Goal: Task Accomplishment & Management: Manage account settings

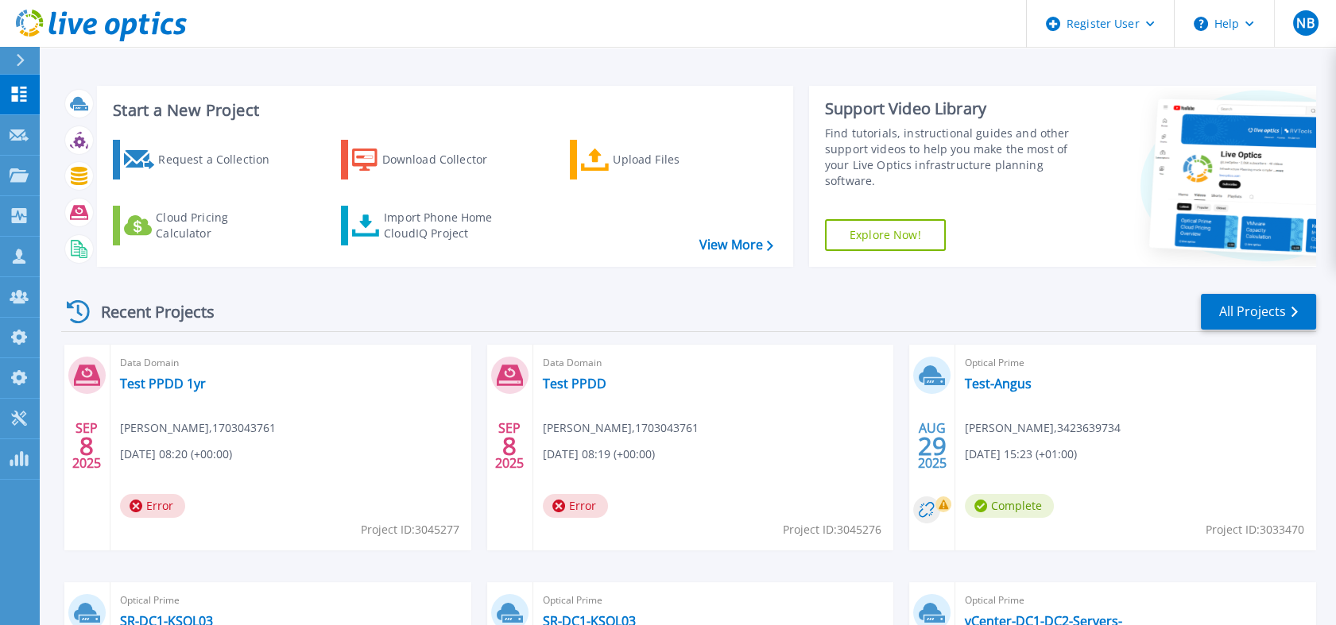
click at [873, 318] on div "Recent Projects All Projects" at bounding box center [688, 312] width 1255 height 40
click at [21, 260] on icon at bounding box center [19, 256] width 13 height 15
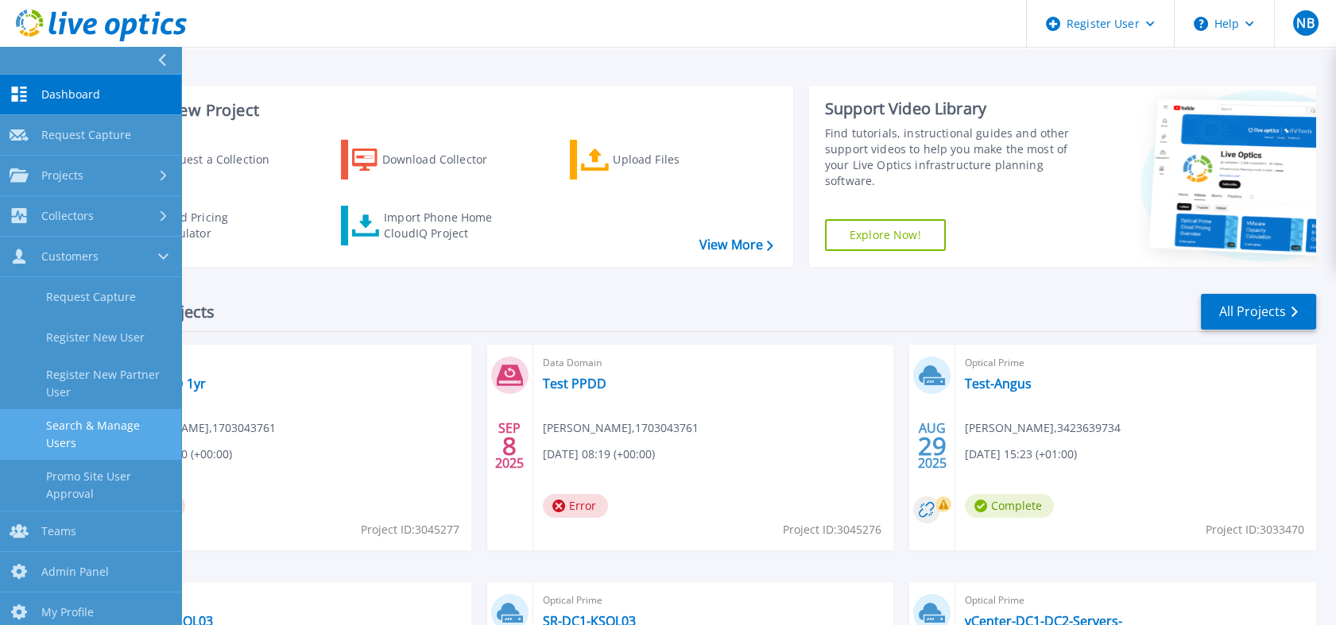
click at [130, 449] on link "Search & Manage Users" at bounding box center [90, 434] width 181 height 51
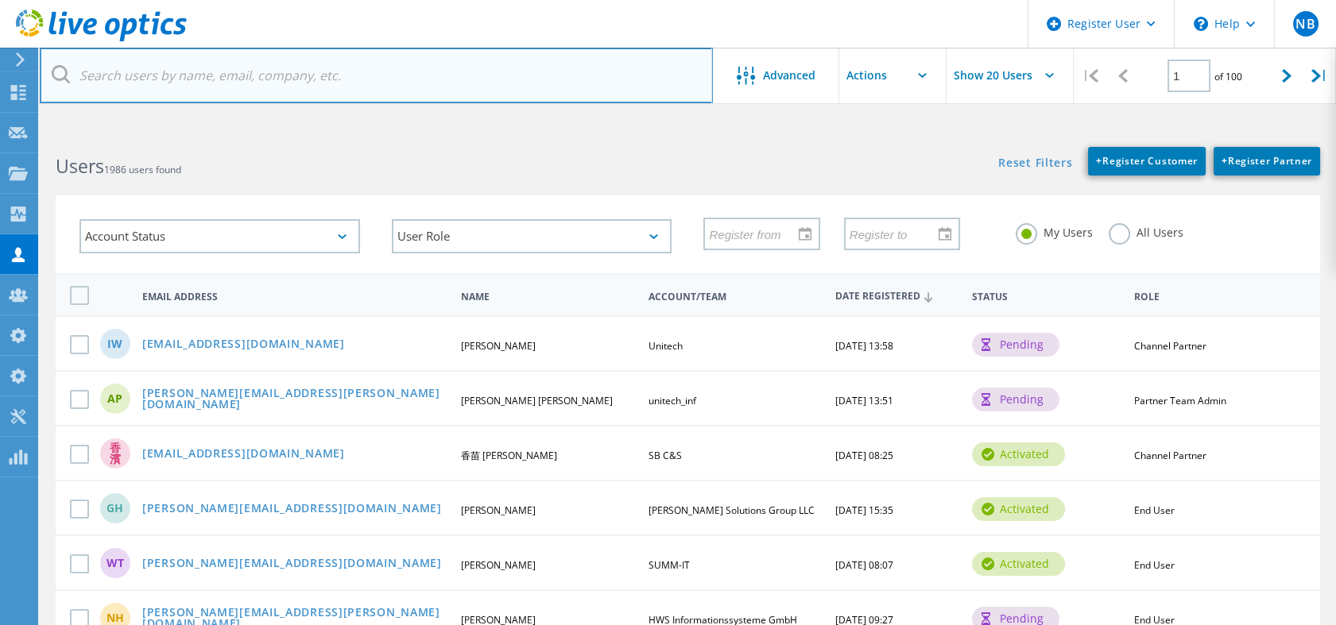
click at [248, 52] on input "text" at bounding box center [376, 76] width 673 height 56
paste input "[EMAIL_ADDRESS][DOMAIN_NAME]"
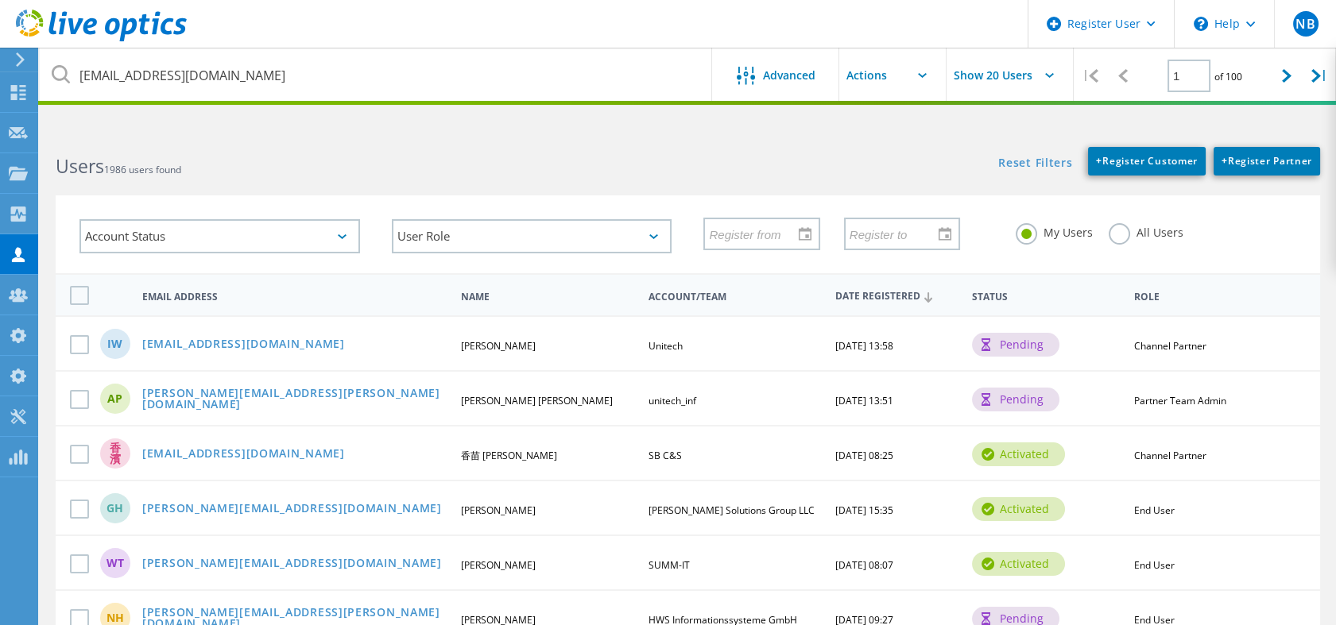
click at [1117, 232] on label "All Users" at bounding box center [1145, 230] width 75 height 15
click at [0, 0] on input "All Users" at bounding box center [0, 0] width 0 height 0
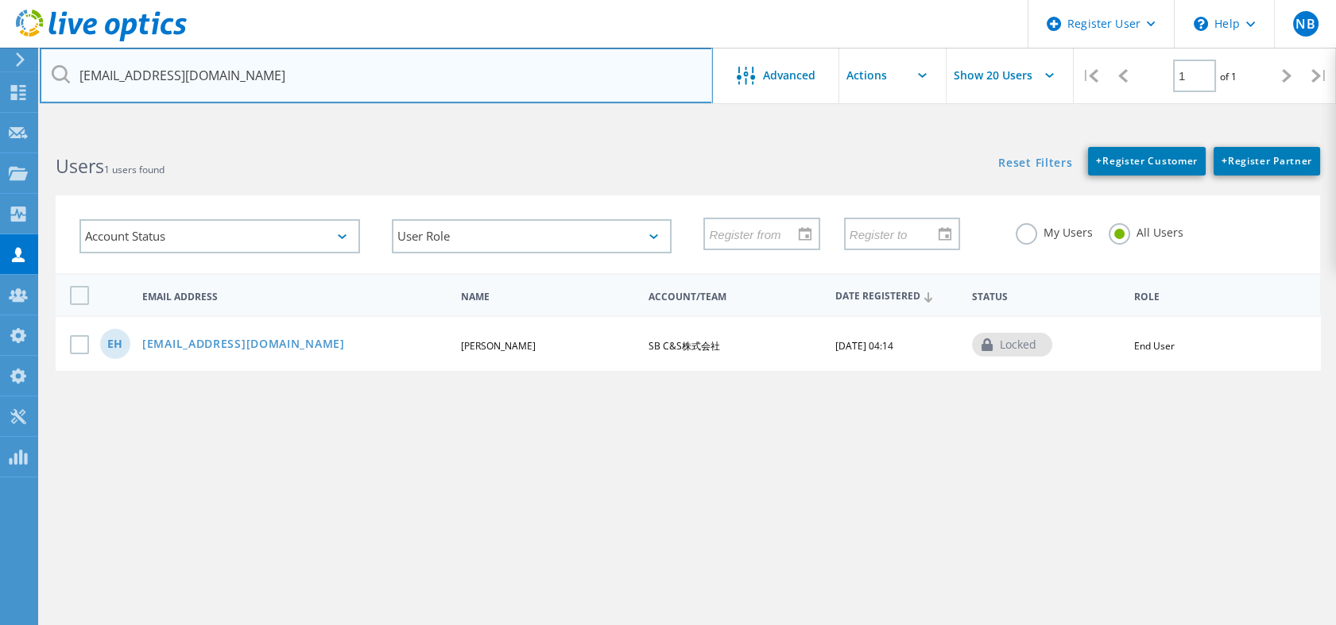
drag, startPoint x: 159, startPoint y: 79, endPoint x: 78, endPoint y: 75, distance: 81.1
click at [78, 75] on input "eri.hosokawa@g.softbank.co.jp" at bounding box center [376, 76] width 673 height 56
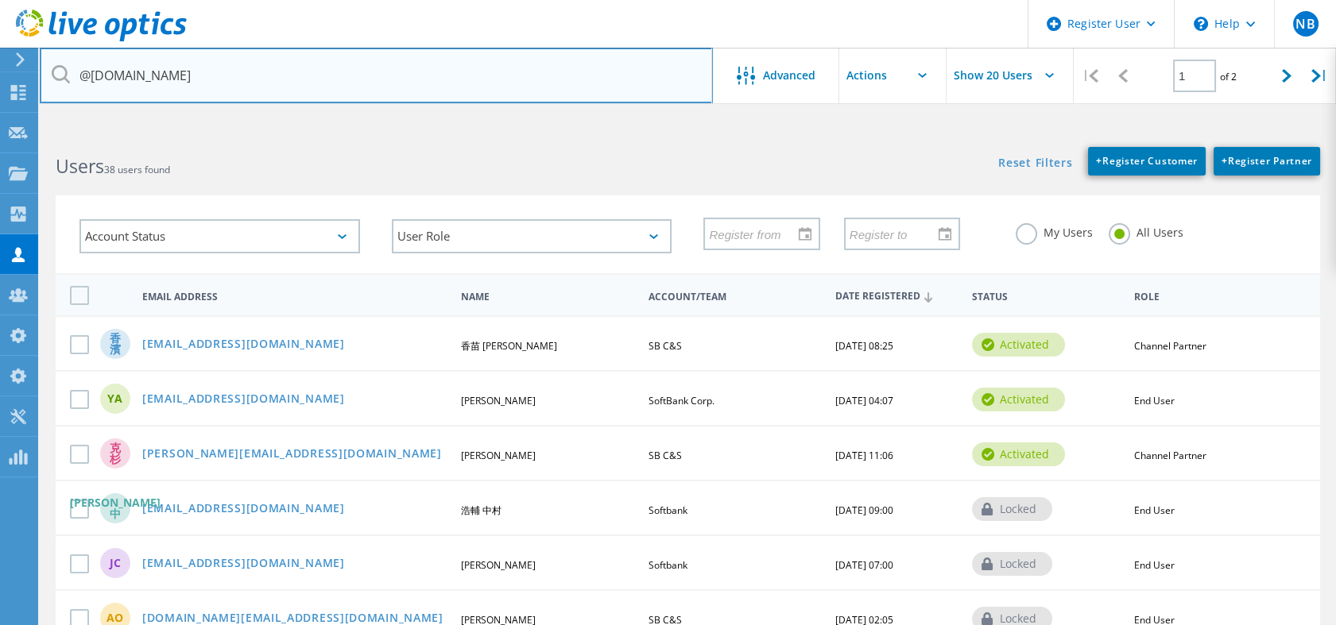
type input "eri.hosokawa@g.softbank.co.jp"
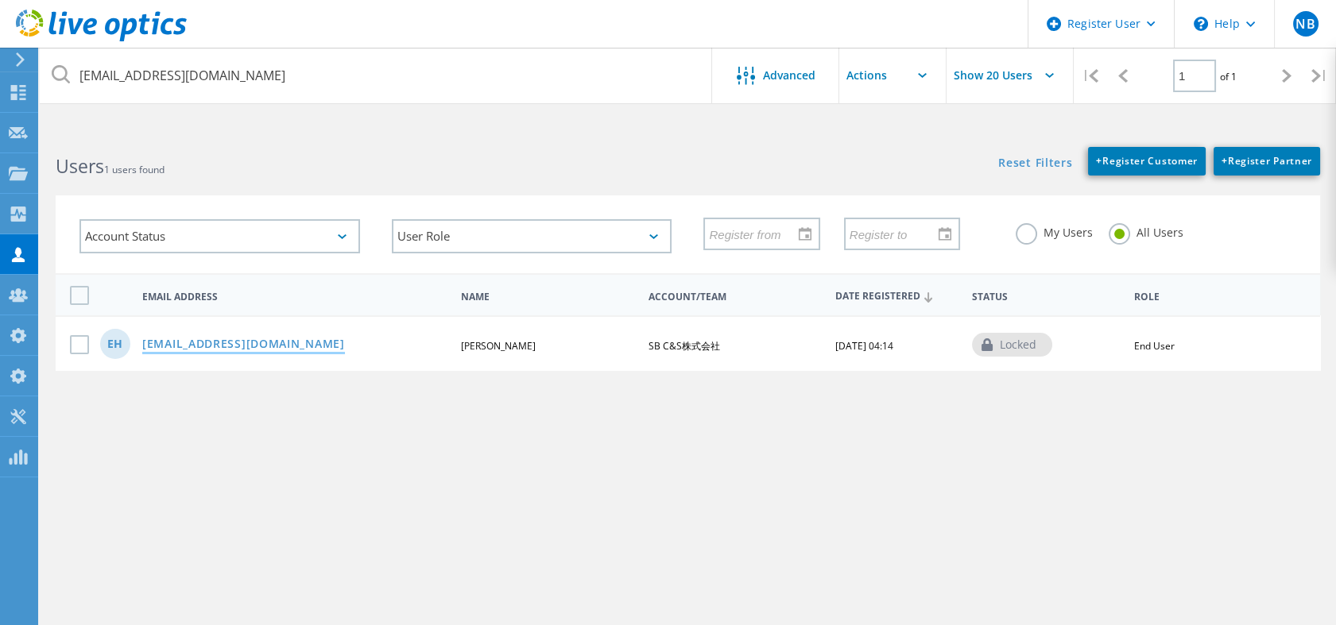
click at [215, 338] on link "eri.hosokawa@g.softbank.co.jp" at bounding box center [243, 345] width 203 height 14
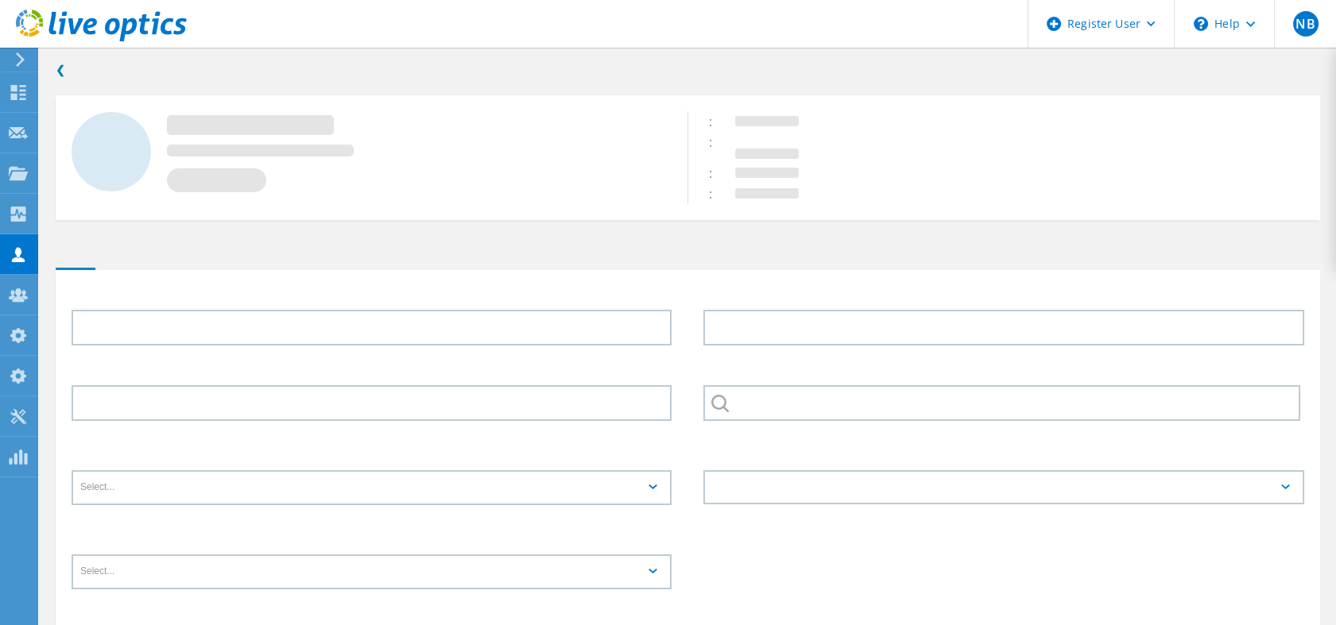
type input "eri"
type input "hosokawa"
type input "SB C&S株式会社"
type input "日本語"
type input "End User"
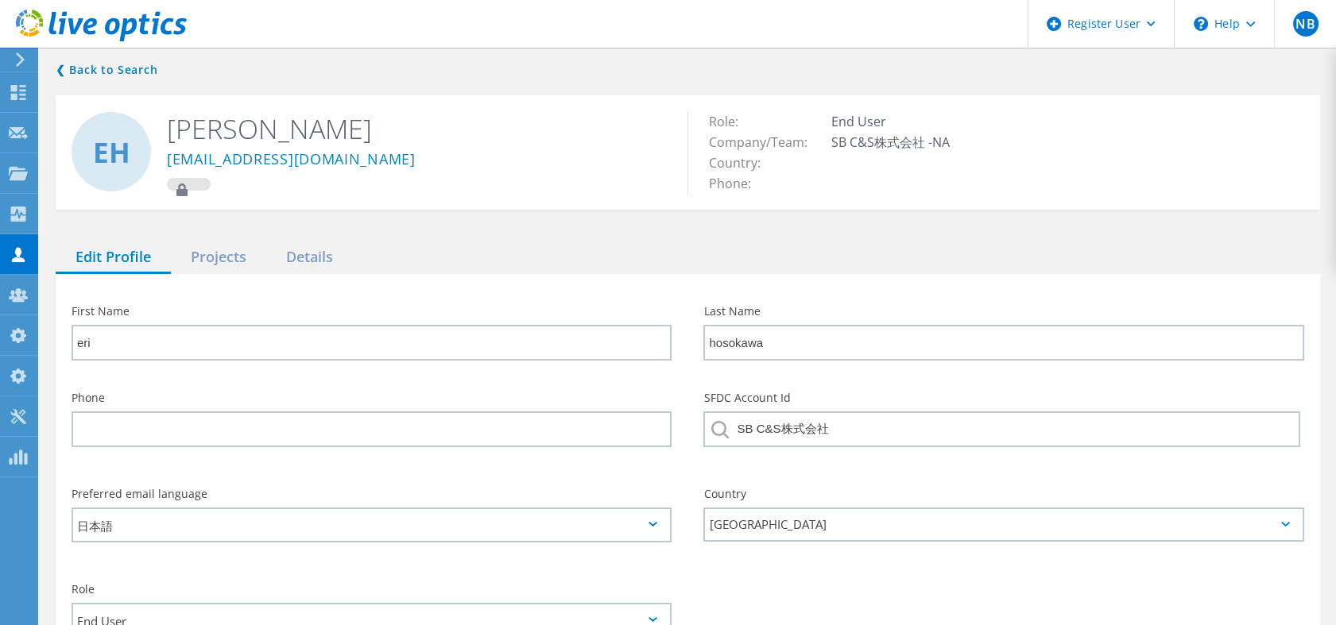
scroll to position [135, 0]
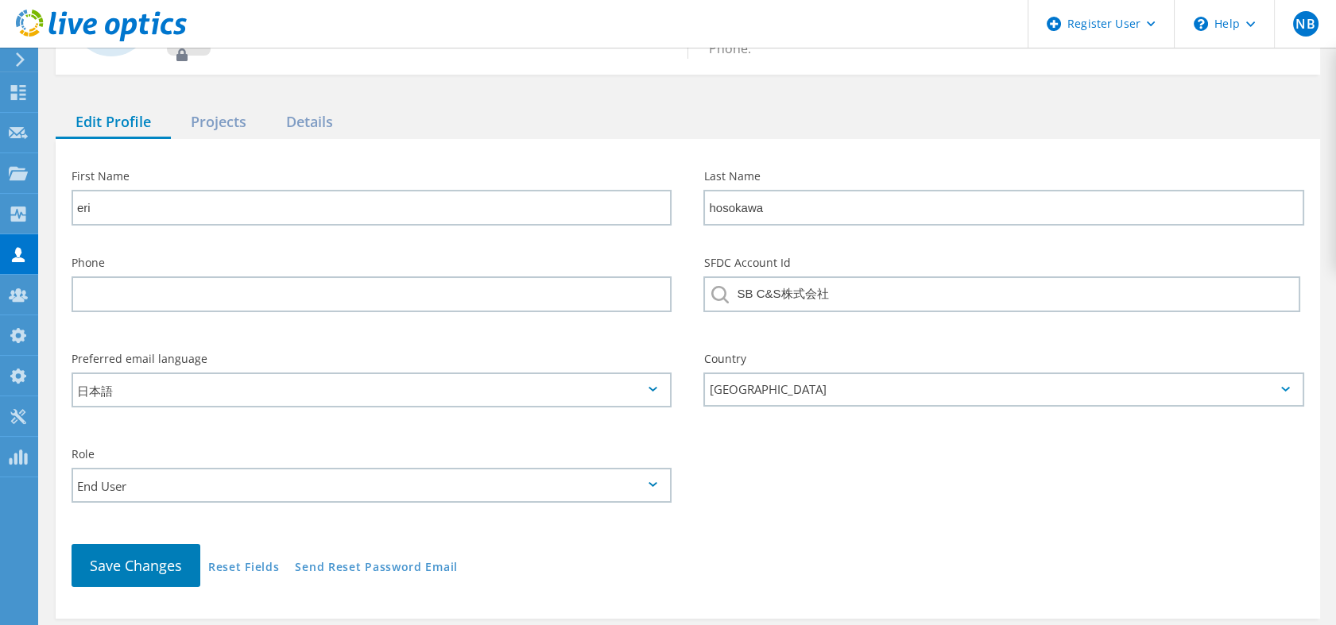
click at [243, 485] on input "End User" at bounding box center [366, 485] width 586 height 33
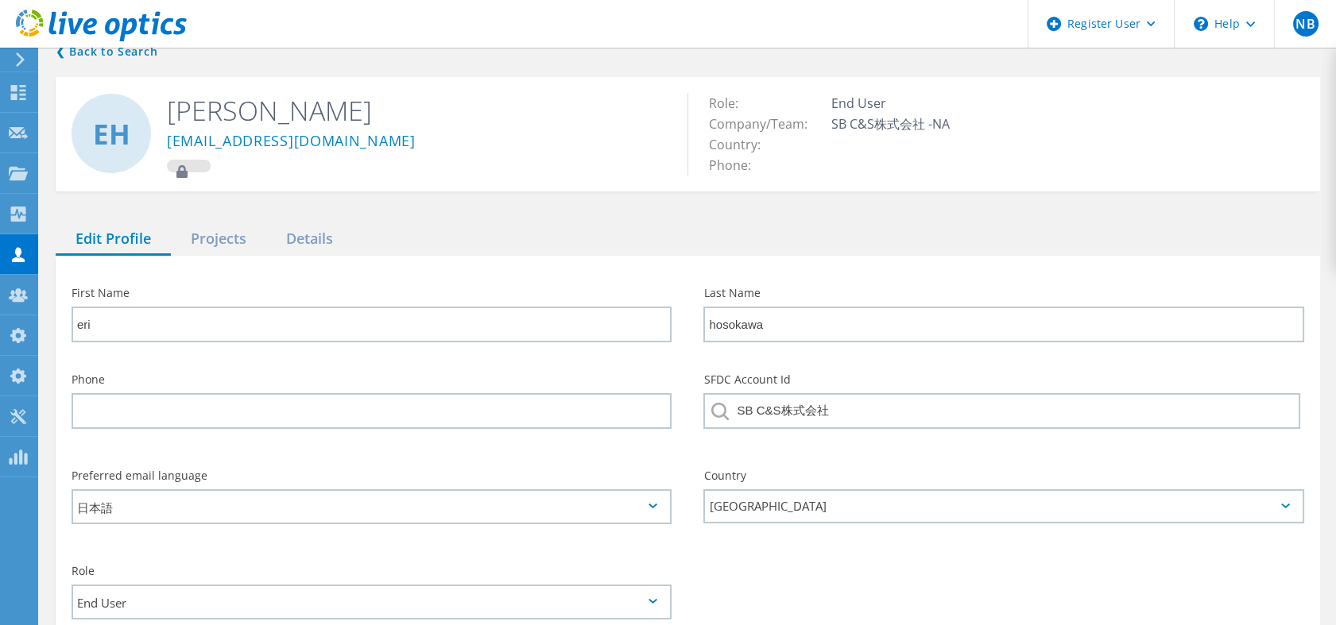
scroll to position [0, 0]
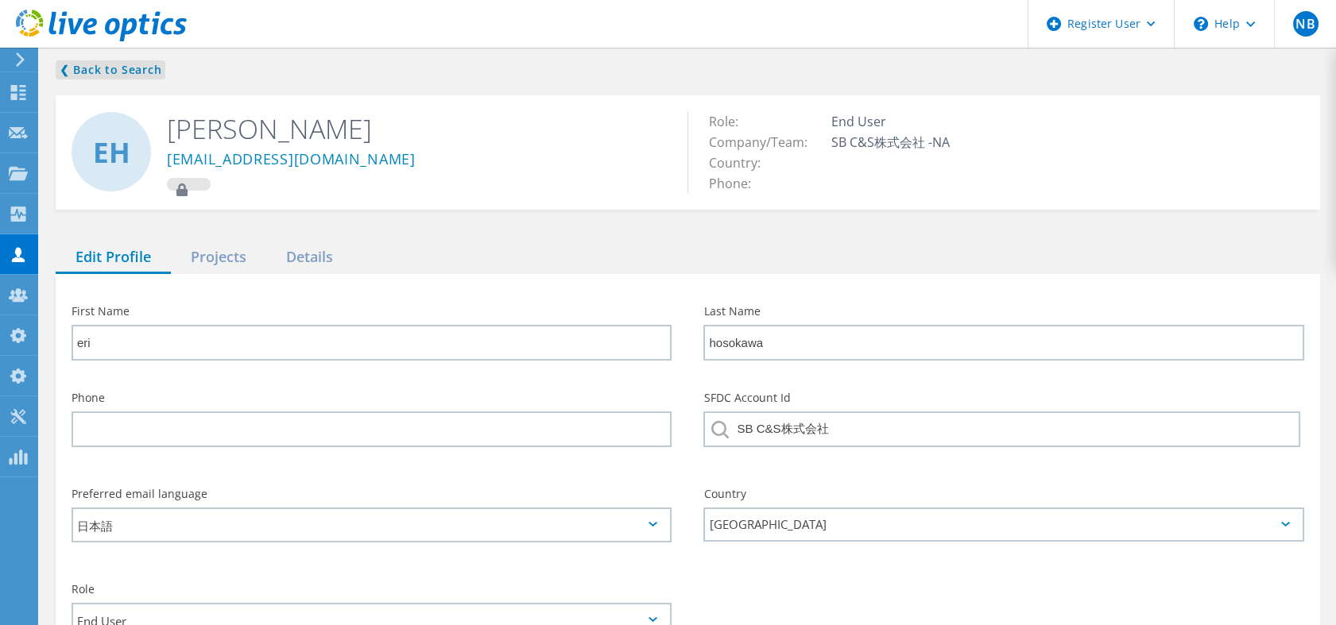
click at [126, 76] on link "❮ Back to Search" at bounding box center [111, 69] width 110 height 19
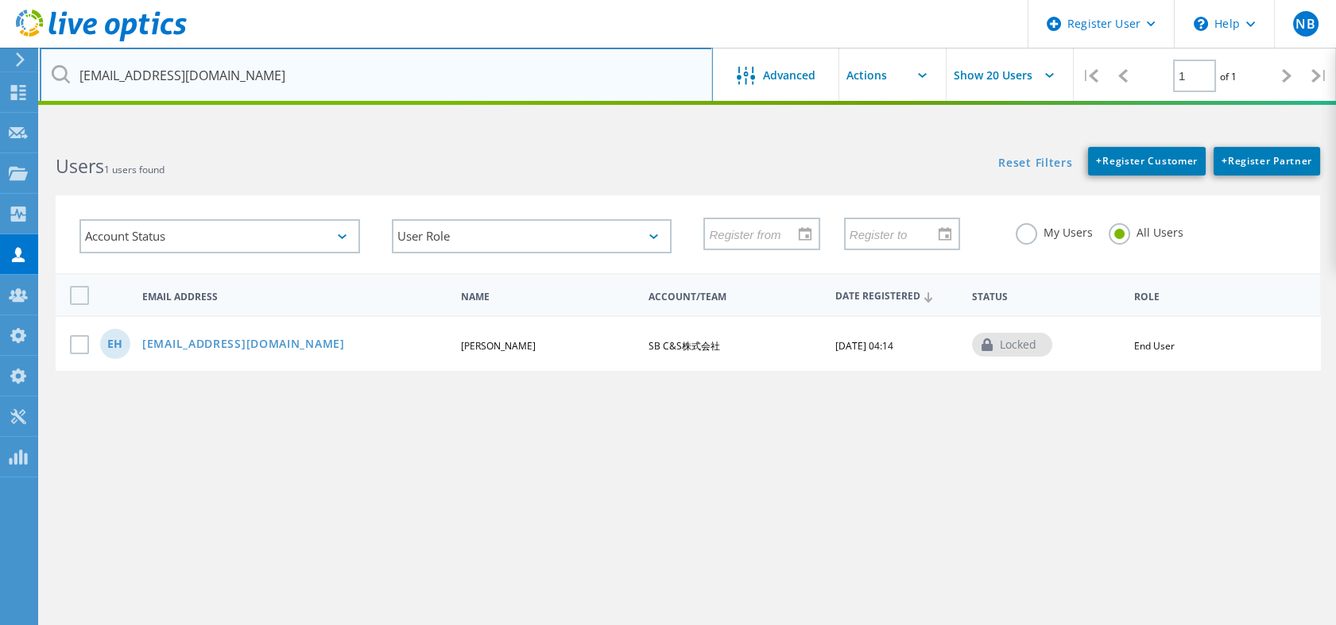
drag, startPoint x: 159, startPoint y: 75, endPoint x: 67, endPoint y: 74, distance: 92.2
click at [67, 74] on div "eri.hosokawa@g.softbank.co.jp" at bounding box center [376, 76] width 672 height 56
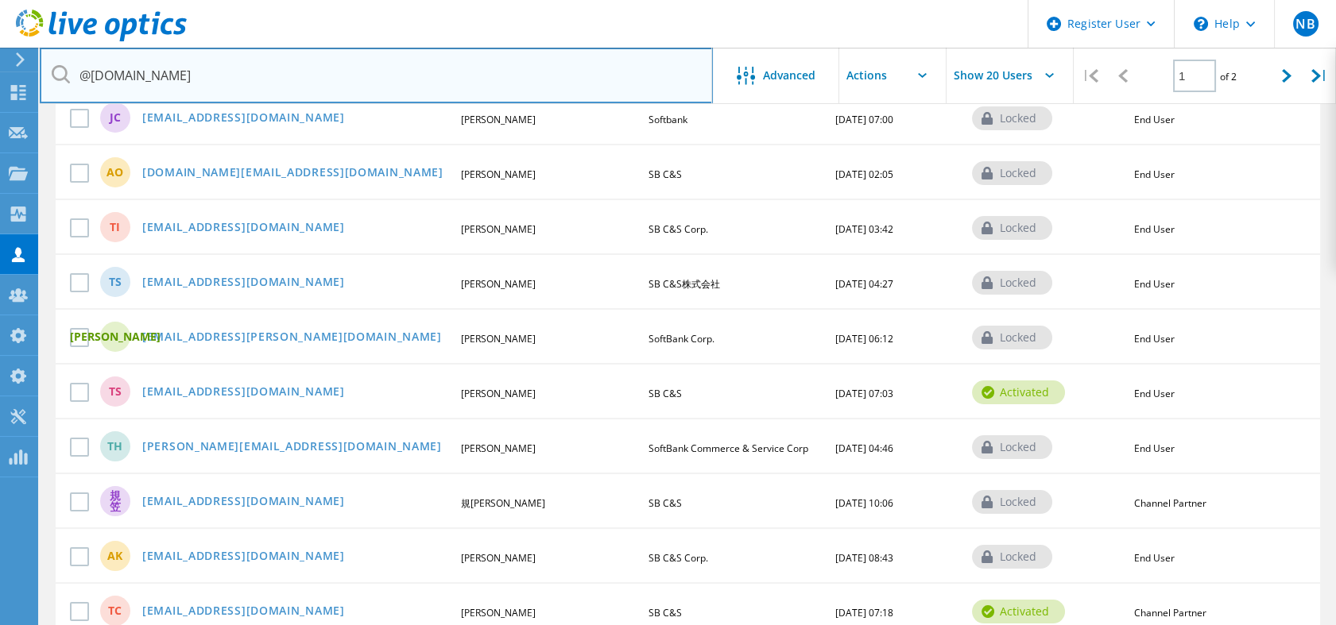
scroll to position [451, 0]
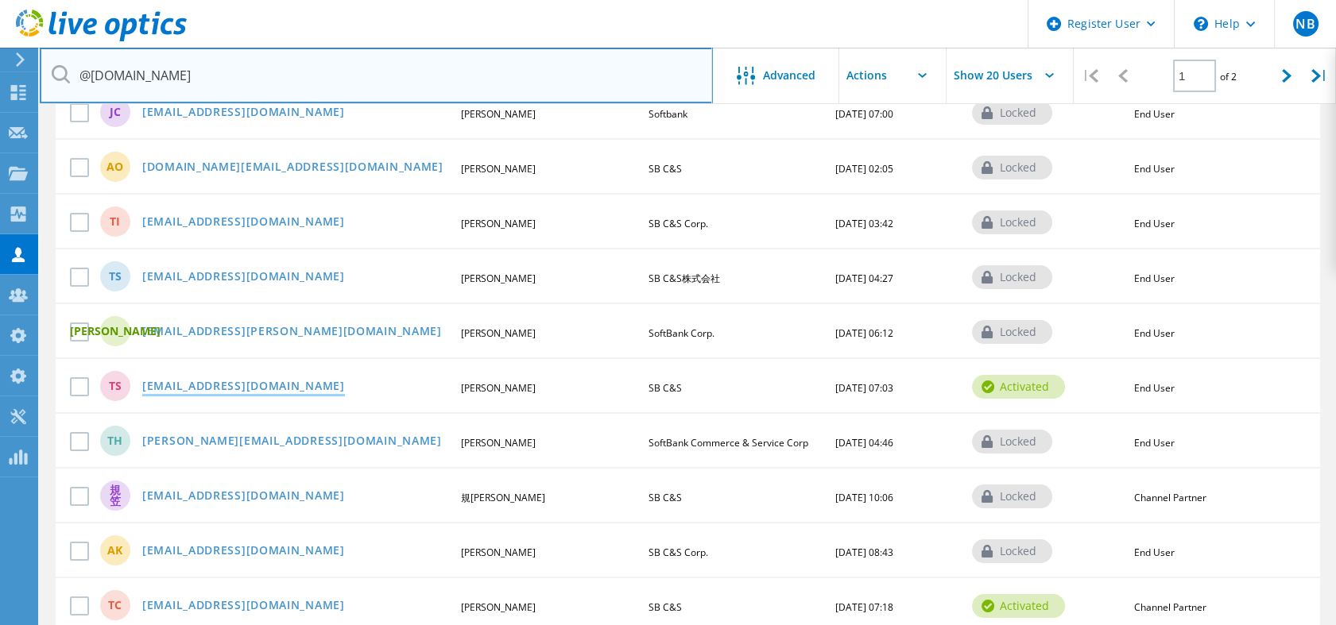
type input "@g.softbank.co.jp"
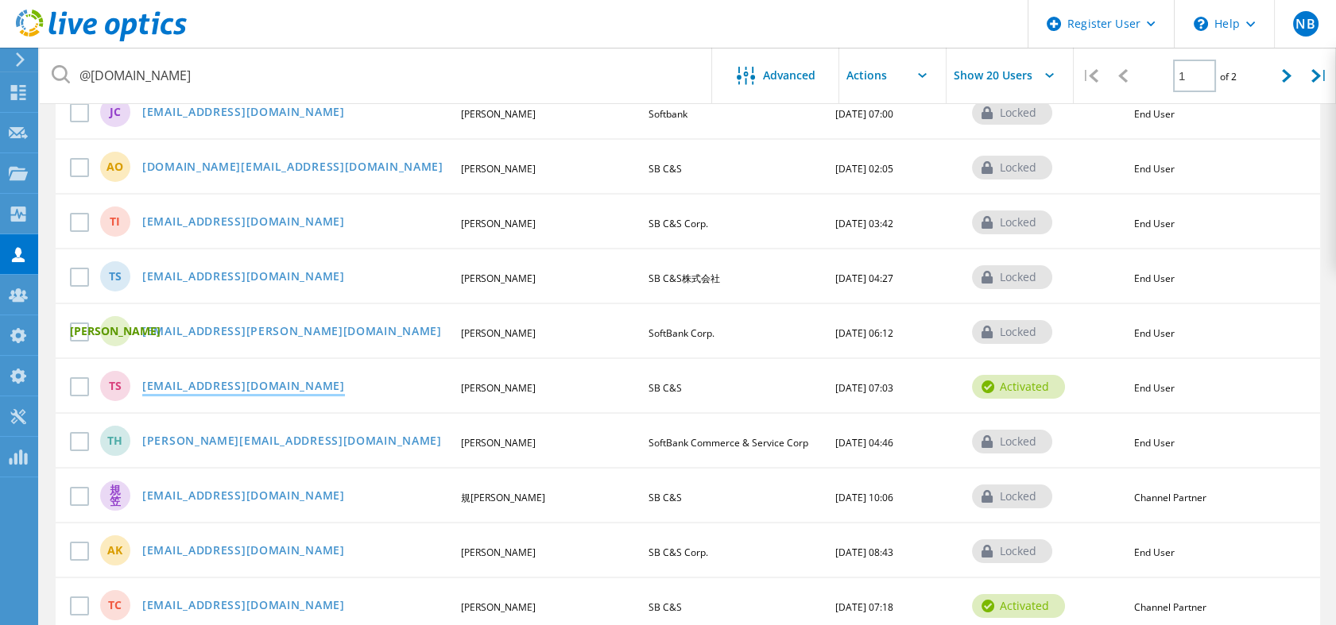
click at [246, 389] on link "tetsuaki.sugawara@g.softbank.co.jp" at bounding box center [243, 388] width 203 height 14
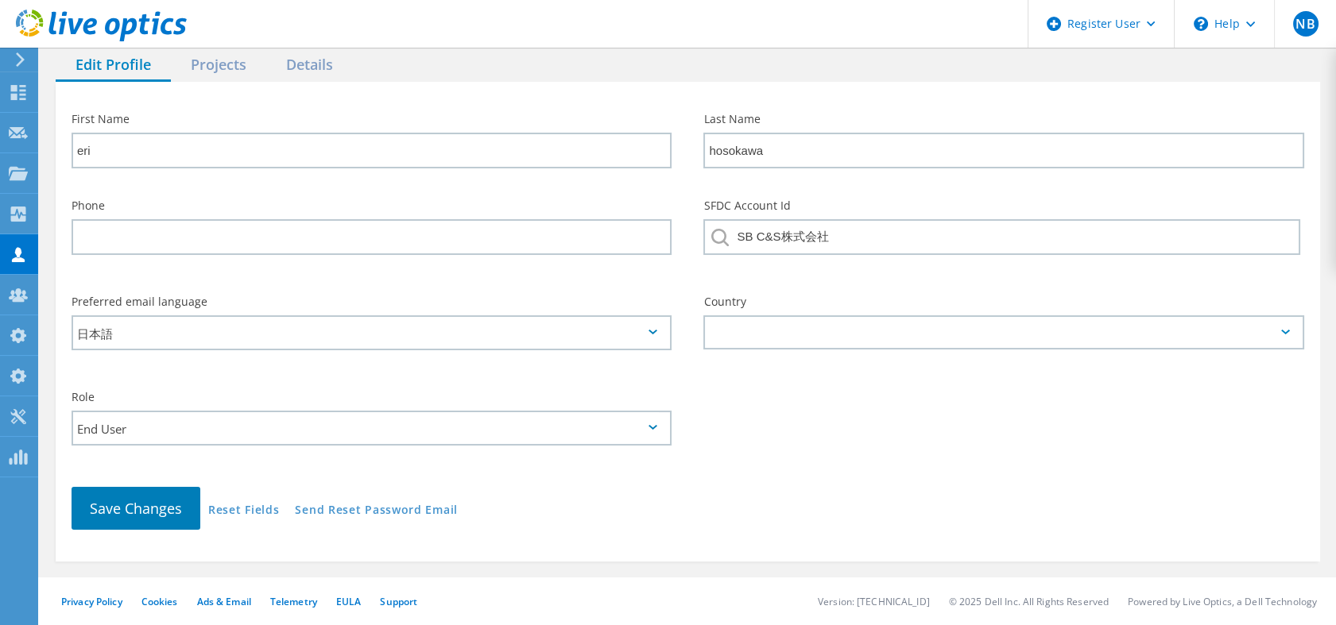
type input "tetsuaki"
type input "sugawara"
type input "SB C&S"
click at [197, 416] on input "End User" at bounding box center [366, 428] width 586 height 33
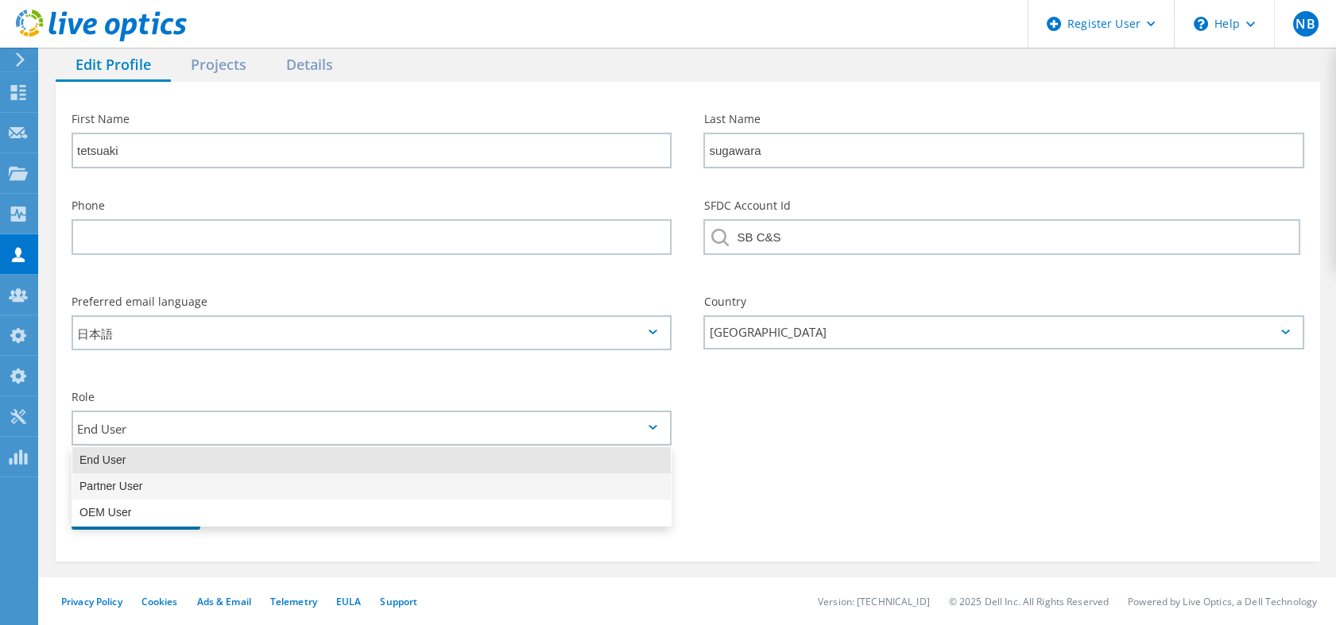
click at [114, 477] on div "Partner User" at bounding box center [371, 487] width 598 height 26
type input "Partner User"
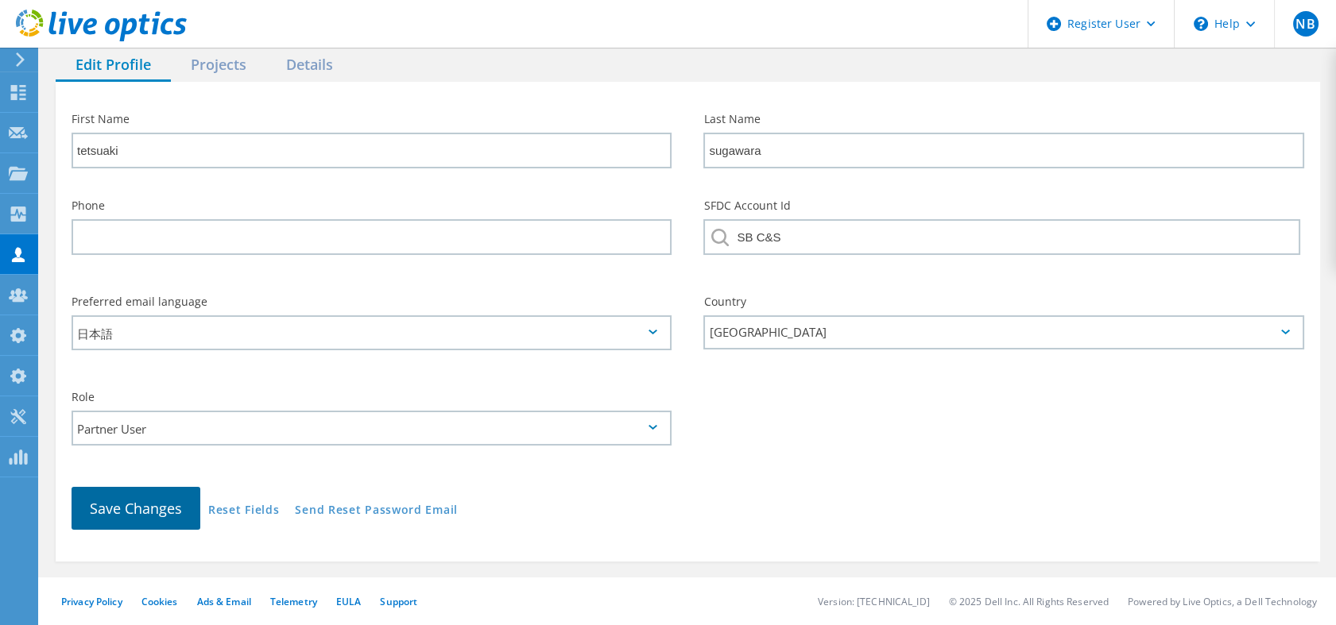
click at [108, 505] on span "Save Changes" at bounding box center [136, 508] width 92 height 19
